Goal: Task Accomplishment & Management: Manage account settings

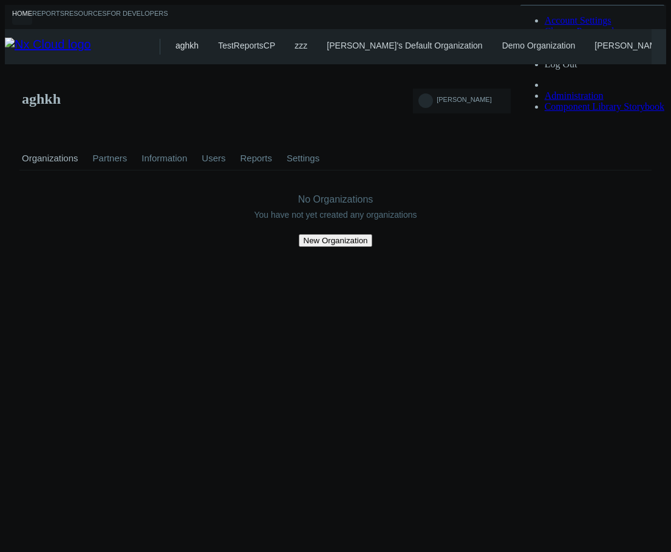
drag, startPoint x: 670, startPoint y: 180, endPoint x: 499, endPoint y: 195, distance: 171.7
click at [499, 195] on div "aghkh Organizations Partners Information Users Reports Settings No Organization…" at bounding box center [335, 252] width 661 height 377
drag, startPoint x: 670, startPoint y: 151, endPoint x: 593, endPoint y: 151, distance: 77.1
click at [592, 151] on div "aghkh Organizations Partners Information Users Reports Settings No Organization…" at bounding box center [335, 252] width 661 height 377
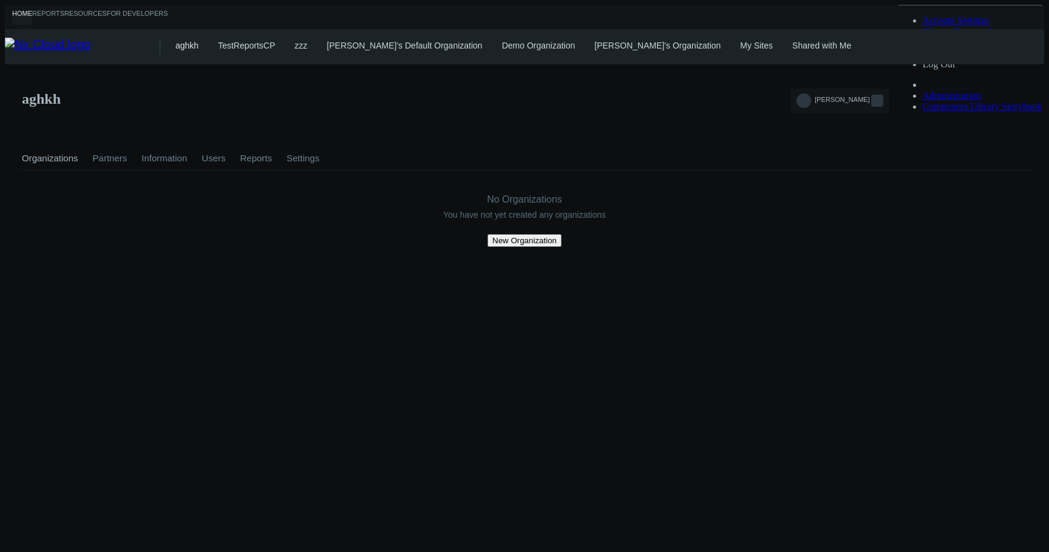
click at [670, 96] on span "[PERSON_NAME]" at bounding box center [841, 103] width 55 height 14
click at [670, 25] on span "Account Settings" at bounding box center [955, 20] width 67 height 10
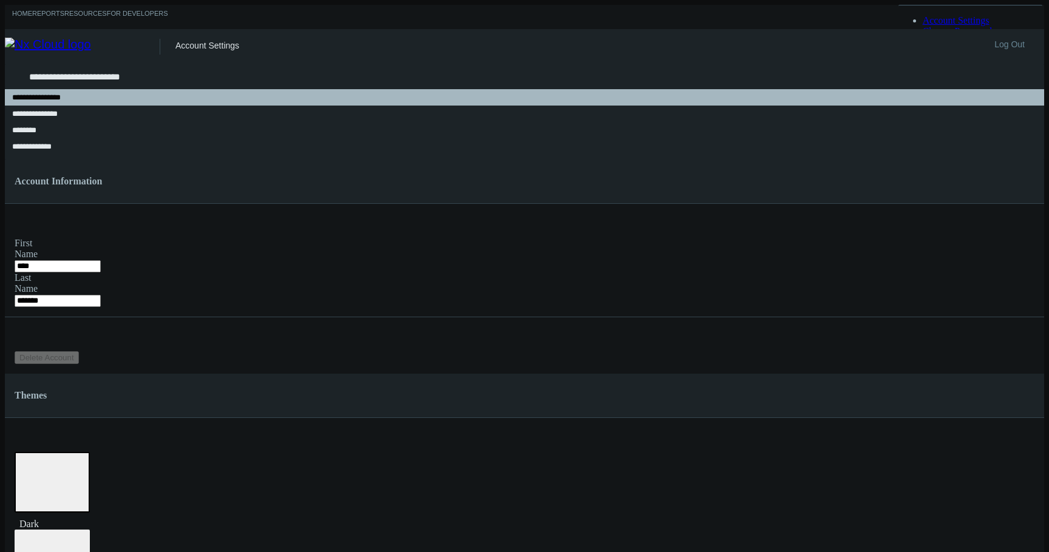
drag, startPoint x: 235, startPoint y: 83, endPoint x: 371, endPoint y: 83, distance: 135.9
click at [371, 160] on div "Account Information" at bounding box center [524, 182] width 1039 height 44
copy h4 "Account Information"
